Goal: Use online tool/utility: Utilize a website feature to perform a specific function

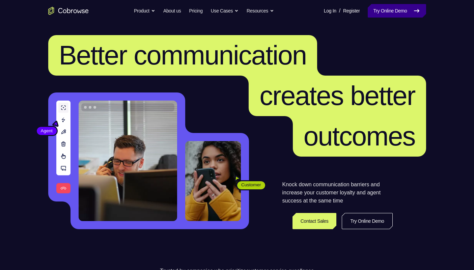
click at [413, 13] on link "Try Online Demo" at bounding box center [397, 10] width 58 height 13
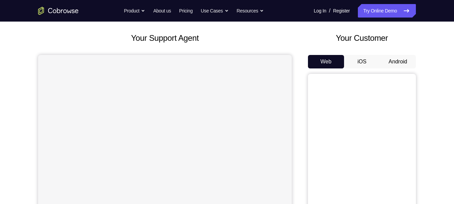
scroll to position [33, 0]
click at [394, 55] on button "Android" at bounding box center [398, 61] width 36 height 13
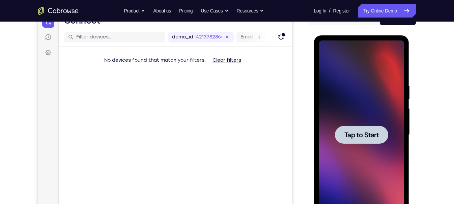
scroll to position [0, 0]
click at [377, 114] on div at bounding box center [361, 134] width 85 height 189
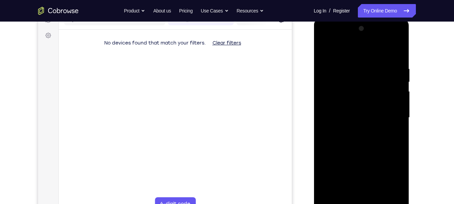
scroll to position [94, 0]
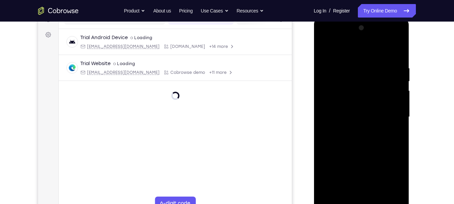
click at [359, 204] on div at bounding box center [361, 117] width 85 height 189
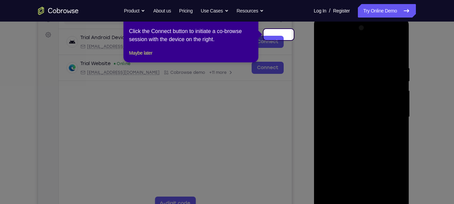
scroll to position [97, 0]
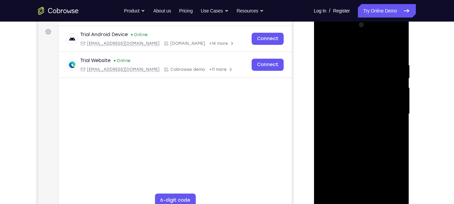
click at [388, 174] on div at bounding box center [361, 114] width 85 height 189
click at [333, 35] on div at bounding box center [361, 114] width 85 height 189
click at [335, 95] on div at bounding box center [361, 114] width 85 height 189
click at [337, 113] on div at bounding box center [361, 114] width 85 height 189
click at [342, 121] on div at bounding box center [361, 114] width 85 height 189
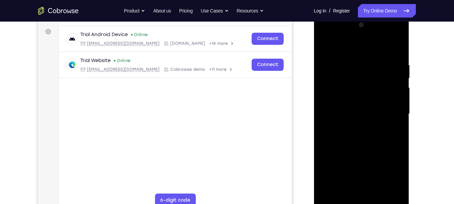
click at [390, 50] on div at bounding box center [361, 114] width 85 height 189
click at [368, 193] on div at bounding box center [361, 114] width 85 height 189
click at [393, 89] on div at bounding box center [361, 114] width 85 height 189
click at [399, 115] on div at bounding box center [361, 114] width 85 height 189
click at [398, 116] on div at bounding box center [361, 114] width 85 height 189
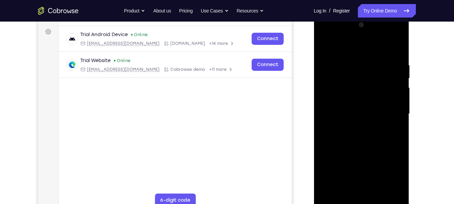
click at [398, 116] on div at bounding box center [361, 114] width 85 height 189
click at [396, 50] on div at bounding box center [361, 114] width 85 height 189
click at [372, 79] on div at bounding box center [361, 114] width 85 height 189
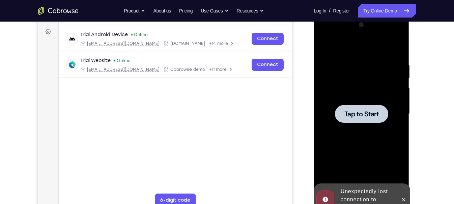
click at [368, 97] on div at bounding box center [361, 114] width 85 height 189
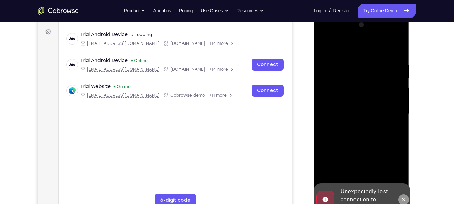
click at [404, 204] on button at bounding box center [403, 199] width 11 height 11
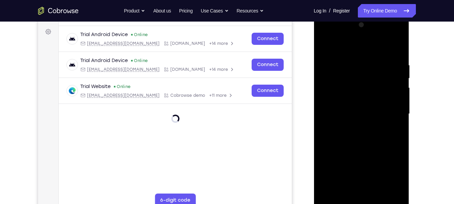
click at [357, 201] on div at bounding box center [361, 114] width 85 height 189
click at [361, 202] on div at bounding box center [361, 114] width 85 height 189
click at [388, 175] on div at bounding box center [361, 114] width 85 height 189
click at [344, 48] on div at bounding box center [361, 114] width 85 height 189
click at [391, 113] on div at bounding box center [361, 114] width 85 height 189
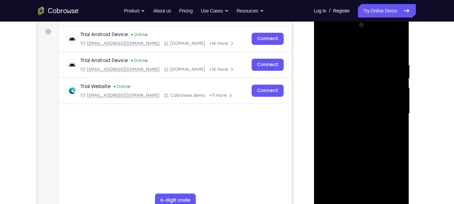
click at [356, 127] on div at bounding box center [361, 114] width 85 height 189
click at [381, 110] on div at bounding box center [361, 114] width 85 height 189
click at [381, 112] on div at bounding box center [361, 114] width 85 height 189
click at [355, 135] on div at bounding box center [361, 114] width 85 height 189
click at [350, 61] on div at bounding box center [361, 114] width 85 height 189
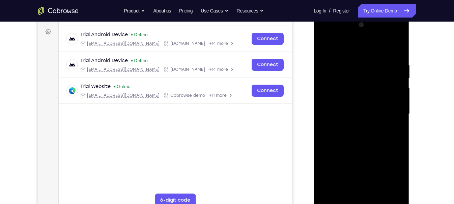
click at [397, 46] on div at bounding box center [361, 114] width 85 height 189
click at [396, 56] on div at bounding box center [361, 114] width 85 height 189
drag, startPoint x: 392, startPoint y: 61, endPoint x: 322, endPoint y: 78, distance: 71.6
click at [322, 78] on div at bounding box center [361, 114] width 85 height 189
click at [398, 128] on div at bounding box center [361, 114] width 85 height 189
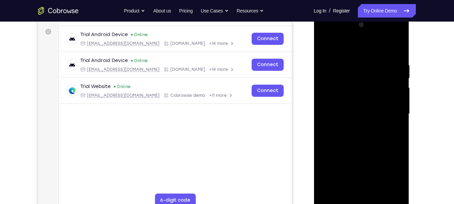
click at [398, 128] on div at bounding box center [361, 114] width 85 height 189
click at [401, 127] on div at bounding box center [361, 114] width 85 height 189
click at [400, 127] on div at bounding box center [361, 114] width 85 height 189
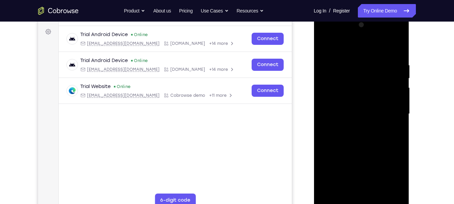
click at [400, 127] on div at bounding box center [361, 114] width 85 height 189
click at [399, 129] on div at bounding box center [361, 114] width 85 height 189
click at [398, 126] on div at bounding box center [361, 114] width 85 height 189
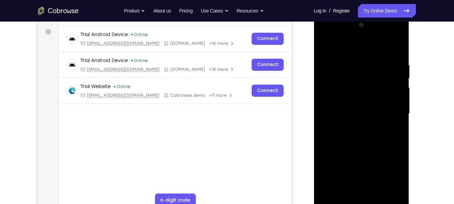
click at [399, 75] on div at bounding box center [361, 114] width 85 height 189
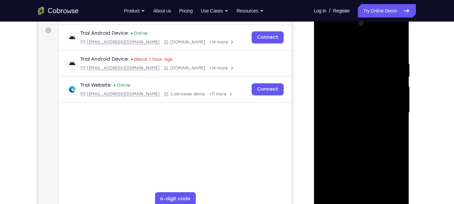
click at [401, 74] on div at bounding box center [361, 112] width 85 height 189
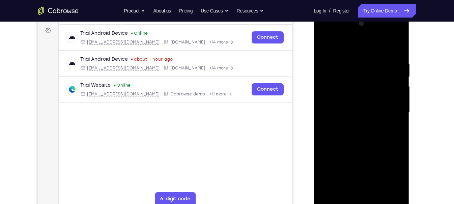
click at [401, 74] on div at bounding box center [361, 112] width 85 height 189
click at [398, 143] on div at bounding box center [361, 112] width 85 height 189
click at [401, 130] on div at bounding box center [361, 112] width 85 height 189
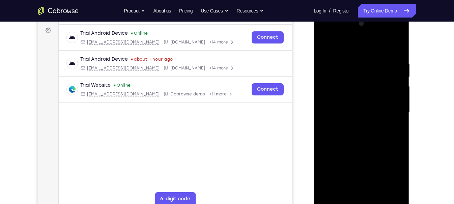
click at [401, 130] on div at bounding box center [361, 112] width 85 height 189
click at [399, 93] on div at bounding box center [361, 112] width 85 height 189
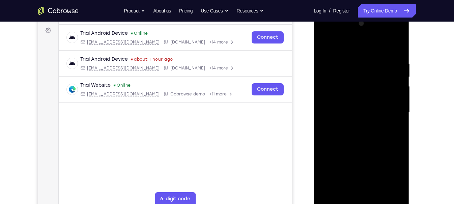
click at [399, 93] on div at bounding box center [361, 112] width 85 height 189
click at [399, 125] on div at bounding box center [361, 112] width 85 height 189
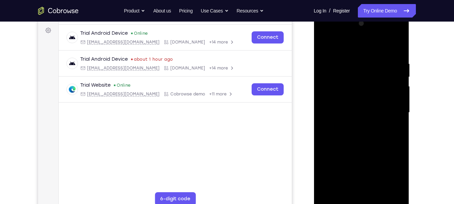
click at [399, 125] on div at bounding box center [361, 112] width 85 height 189
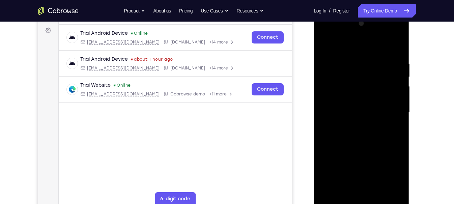
click at [399, 125] on div at bounding box center [361, 112] width 85 height 189
click at [376, 191] on div at bounding box center [361, 112] width 85 height 189
click at [360, 148] on div at bounding box center [361, 112] width 85 height 189
click at [325, 45] on div at bounding box center [361, 112] width 85 height 189
click at [377, 193] on div at bounding box center [361, 112] width 85 height 189
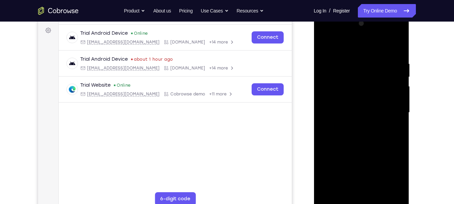
click at [326, 42] on div at bounding box center [361, 112] width 85 height 189
drag, startPoint x: 362, startPoint y: 121, endPoint x: 360, endPoint y: 28, distance: 93.4
click at [360, 28] on div at bounding box center [361, 112] width 85 height 189
click at [399, 154] on div at bounding box center [361, 112] width 85 height 189
drag, startPoint x: 398, startPoint y: 139, endPoint x: 396, endPoint y: 115, distance: 24.0
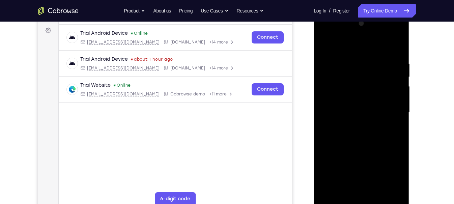
click at [396, 115] on div at bounding box center [361, 112] width 85 height 189
